Goal: Contribute content

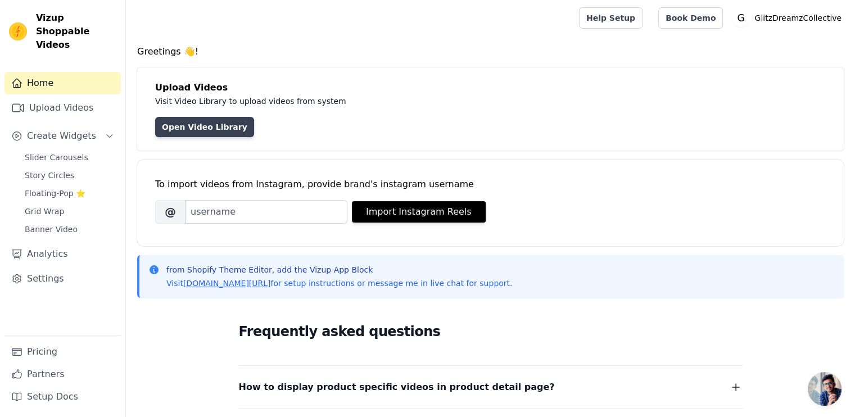
click at [190, 122] on link "Open Video Library" at bounding box center [204, 127] width 99 height 20
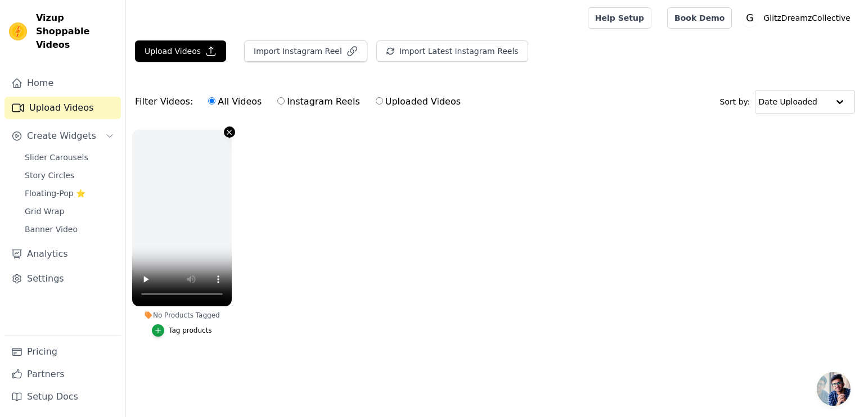
click at [225, 130] on icon "button" at bounding box center [229, 132] width 8 height 8
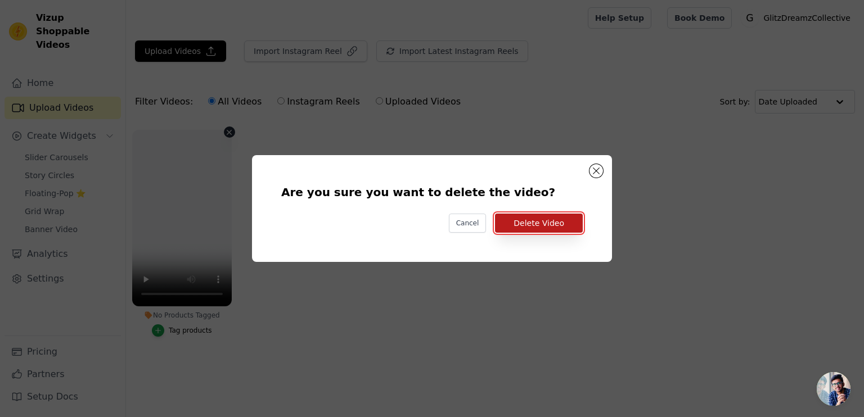
click at [525, 224] on button "Delete Video" at bounding box center [539, 223] width 88 height 19
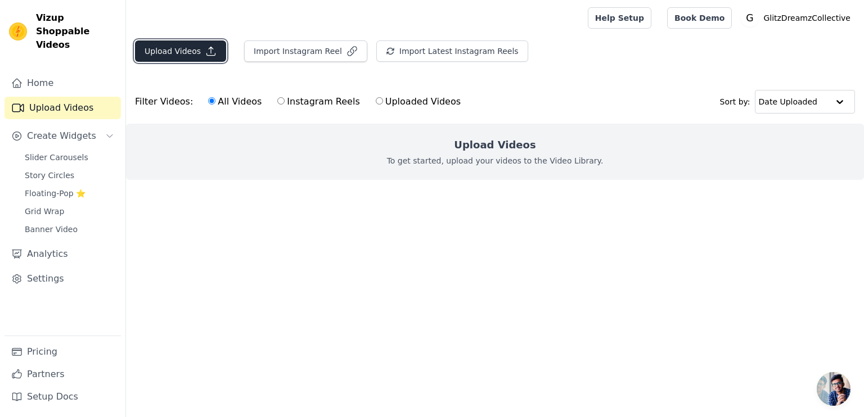
click at [168, 56] on button "Upload Videos" at bounding box center [180, 50] width 91 height 21
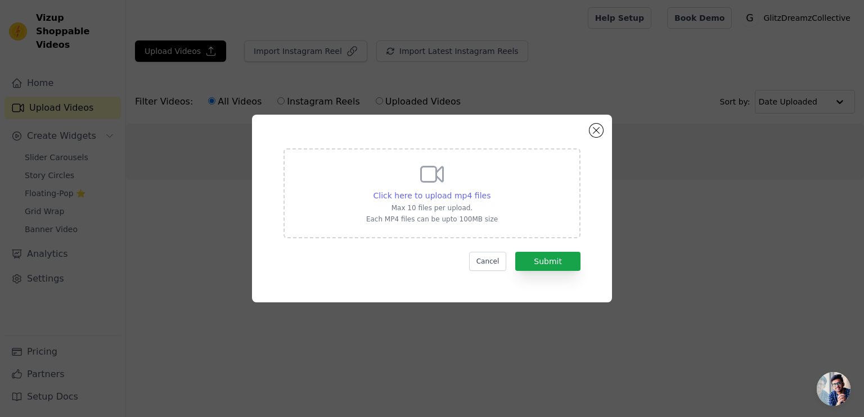
click at [436, 191] on span "Click here to upload mp4 files" at bounding box center [432, 195] width 118 height 9
click at [490, 190] on input "Click here to upload mp4 files Max 10 files per upload. Each MP4 files can be u…" at bounding box center [490, 189] width 1 height 1
click at [493, 257] on button "Cancel" at bounding box center [488, 261] width 38 height 19
